Goal: Find specific page/section: Find specific page/section

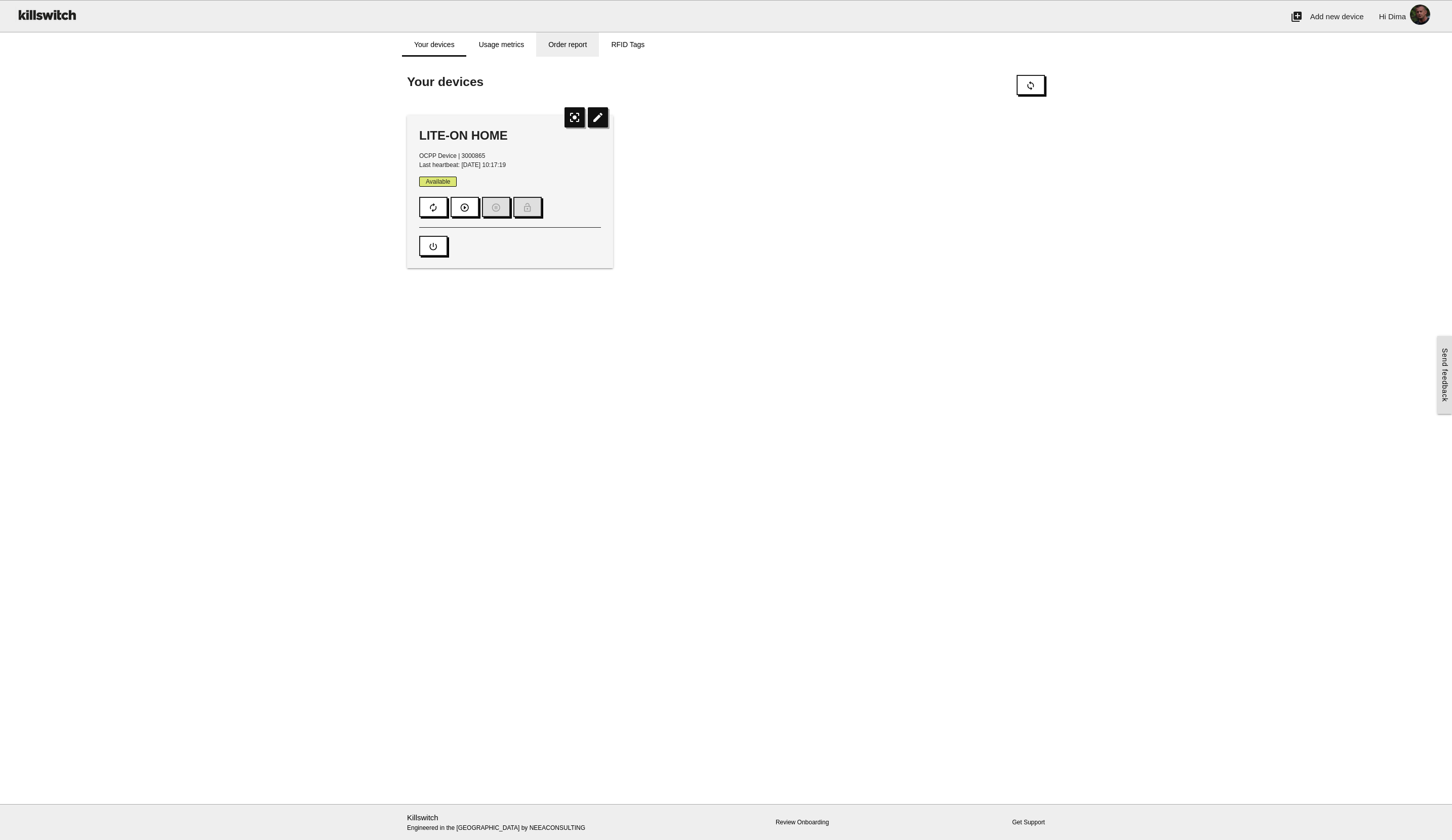
click at [571, 42] on link "Order report" at bounding box center [567, 44] width 63 height 24
